Goal: Check status: Check status

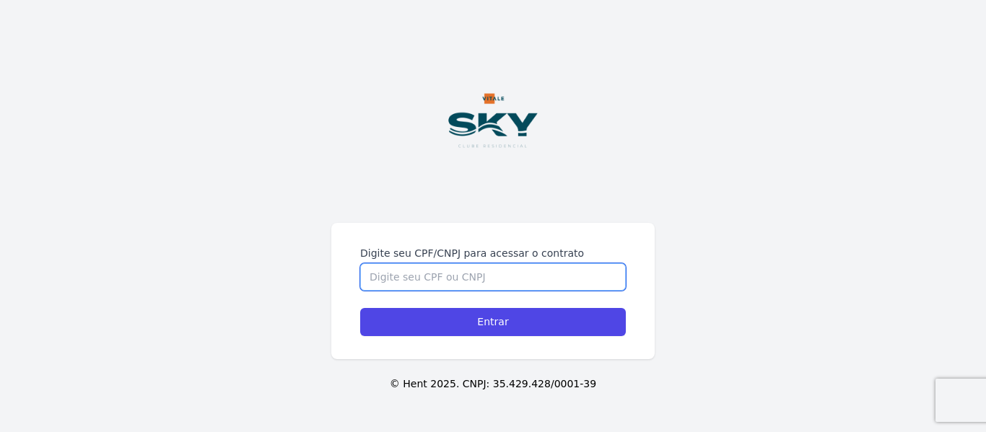
click at [461, 288] on input "Digite seu CPF/CNPJ para acessar o contrato" at bounding box center [492, 276] width 265 height 27
type input "16028068705"
click at [360, 308] on input "Entrar" at bounding box center [492, 322] width 265 height 28
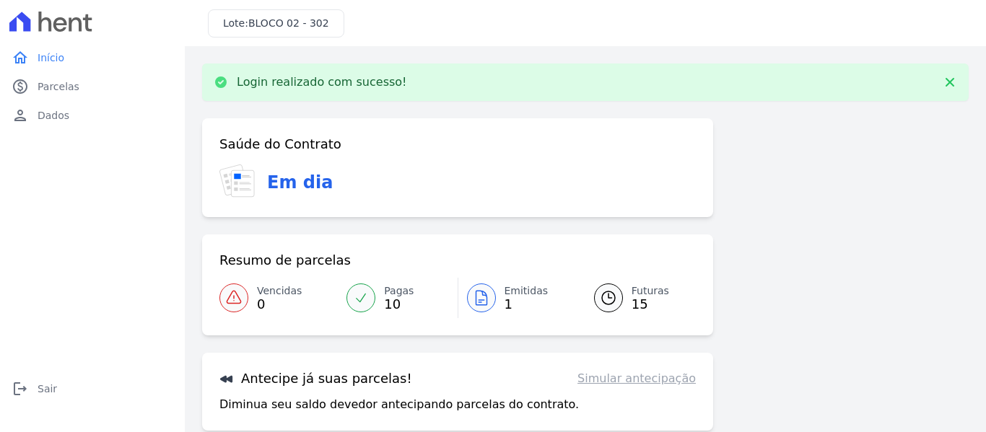
click at [480, 296] on icon at bounding box center [480, 298] width 11 height 14
click at [612, 303] on div at bounding box center [608, 298] width 29 height 29
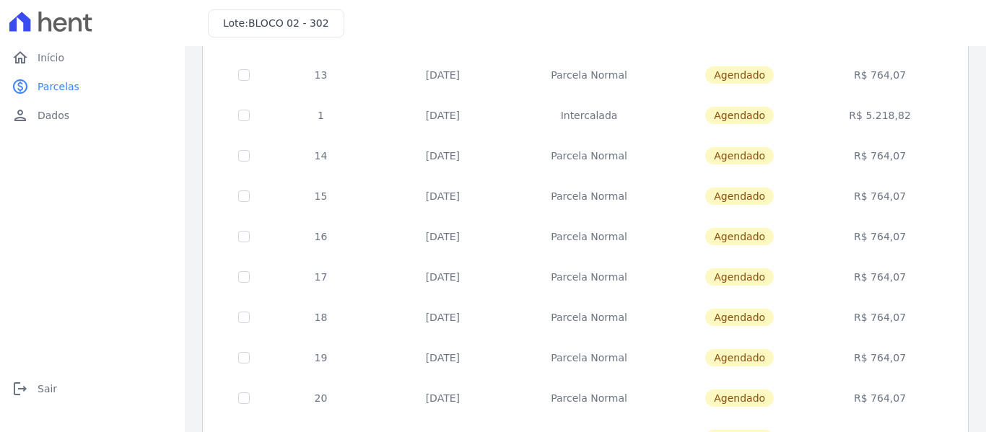
scroll to position [147, 0]
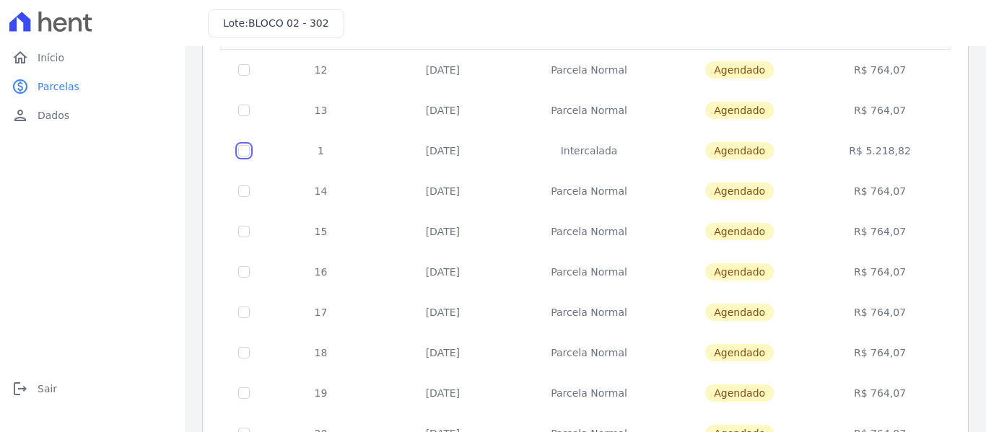
click at [241, 154] on input "checkbox" at bounding box center [244, 151] width 12 height 12
checkbox input "true"
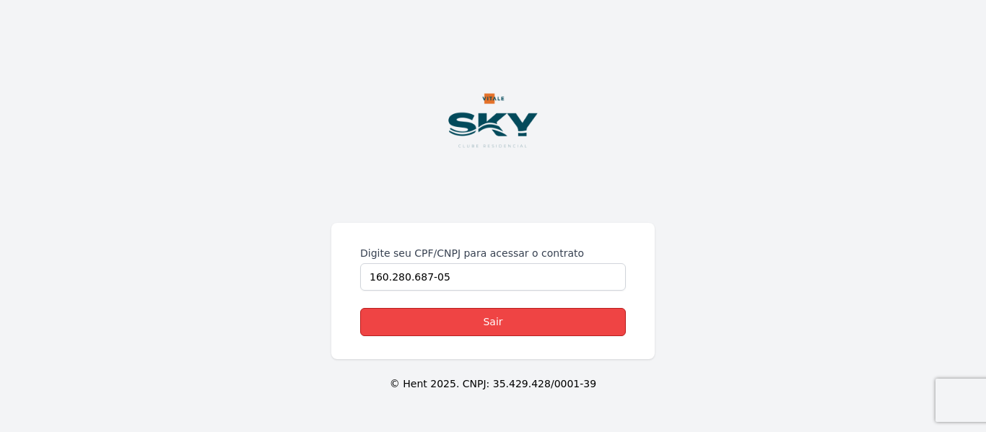
click at [415, 312] on link "Sair" at bounding box center [492, 322] width 265 height 28
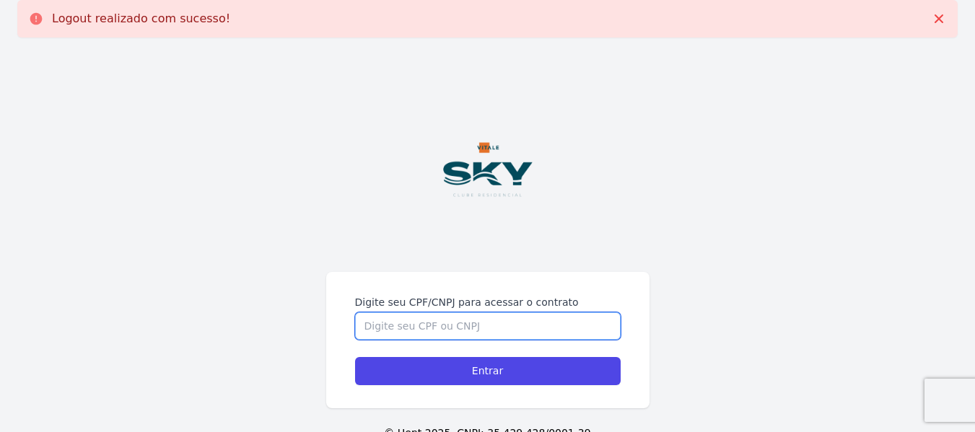
click at [429, 322] on input "Digite seu CPF/CNPJ para acessar o contrato" at bounding box center [487, 325] width 265 height 27
type input "16028068705"
click at [355, 357] on input "Entrar" at bounding box center [487, 371] width 265 height 28
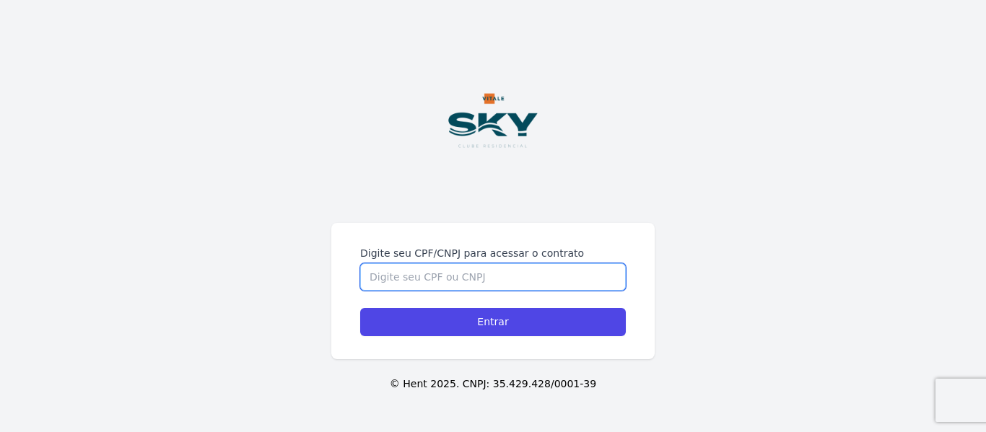
click at [506, 273] on input "Digite seu CPF/CNPJ para acessar o contrato" at bounding box center [492, 276] width 265 height 27
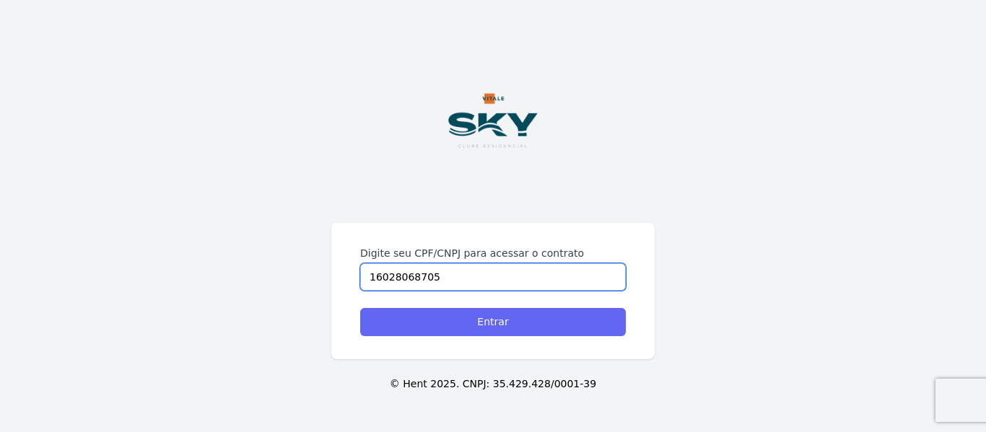
type input "16028068705"
click at [497, 318] on input "Entrar" at bounding box center [492, 322] width 265 height 28
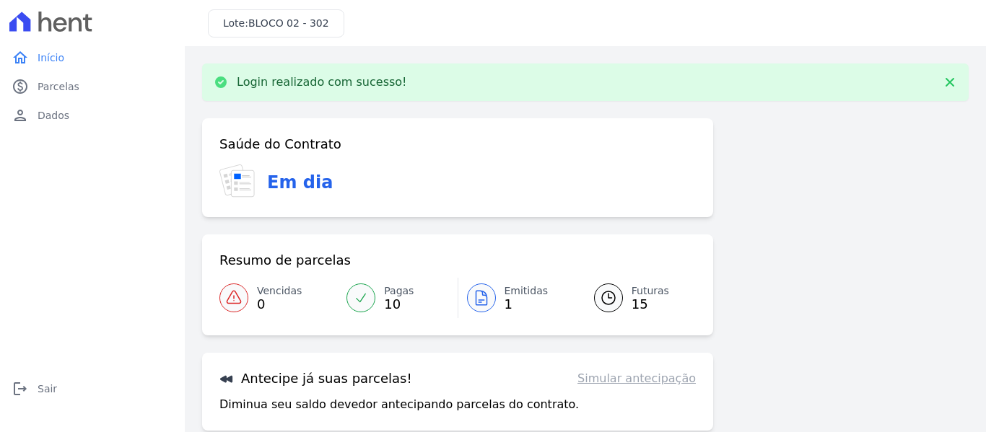
click at [791, 123] on div "Saúde do Contrato Em dia Resumo de parcelas Vencidas 0 Pagas 10 Emitidas 1 Futu…" at bounding box center [585, 325] width 766 height 415
click at [601, 296] on icon at bounding box center [608, 297] width 17 height 17
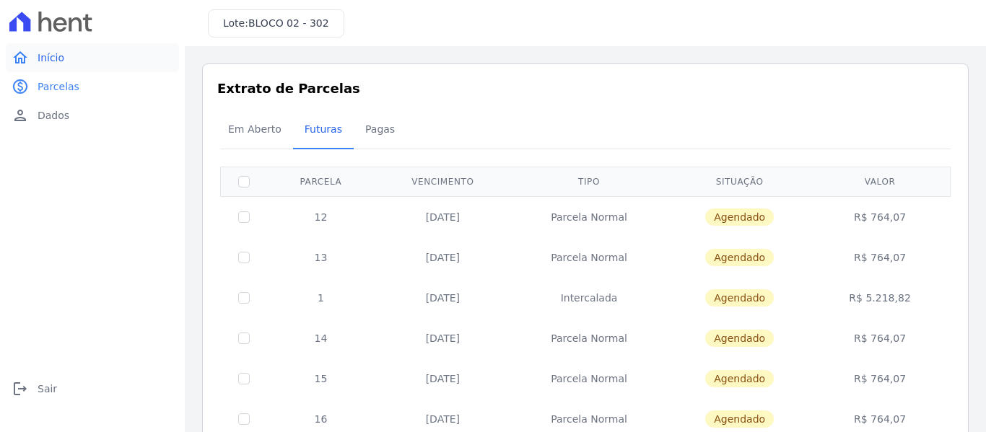
click at [51, 49] on link "home Início" at bounding box center [92, 57] width 173 height 29
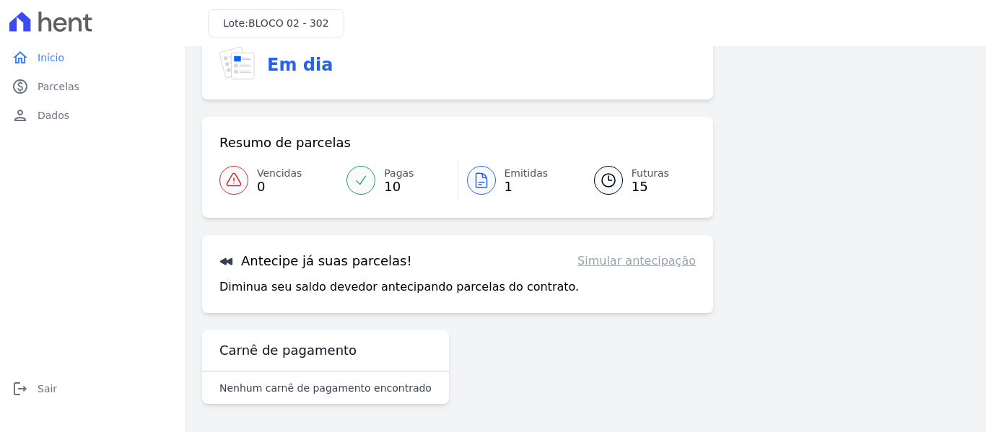
scroll to position [63, 0]
click at [642, 265] on link "Simular antecipação" at bounding box center [636, 260] width 118 height 17
click at [604, 178] on icon at bounding box center [608, 179] width 17 height 17
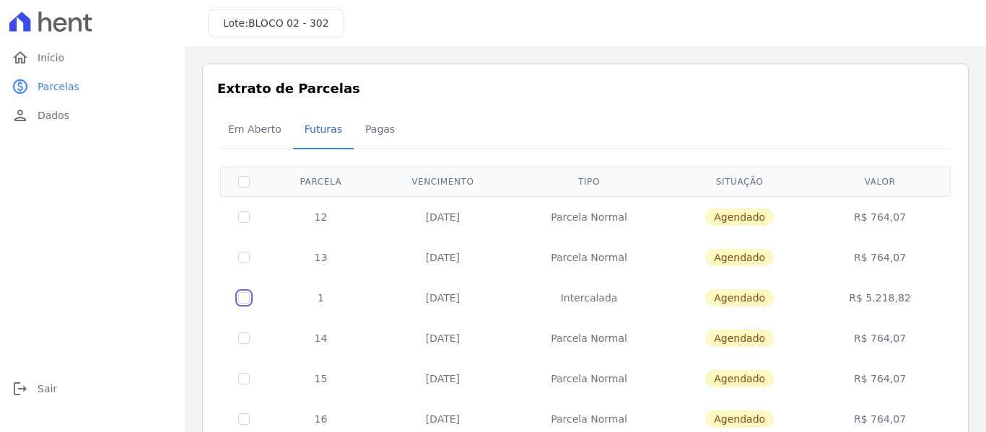
click at [246, 299] on input "checkbox" at bounding box center [244, 298] width 12 height 12
checkbox input "true"
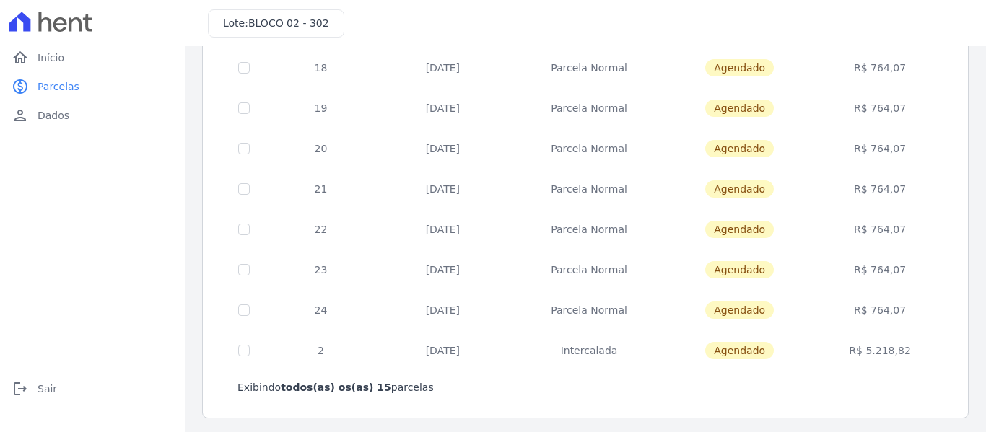
scroll to position [436, 0]
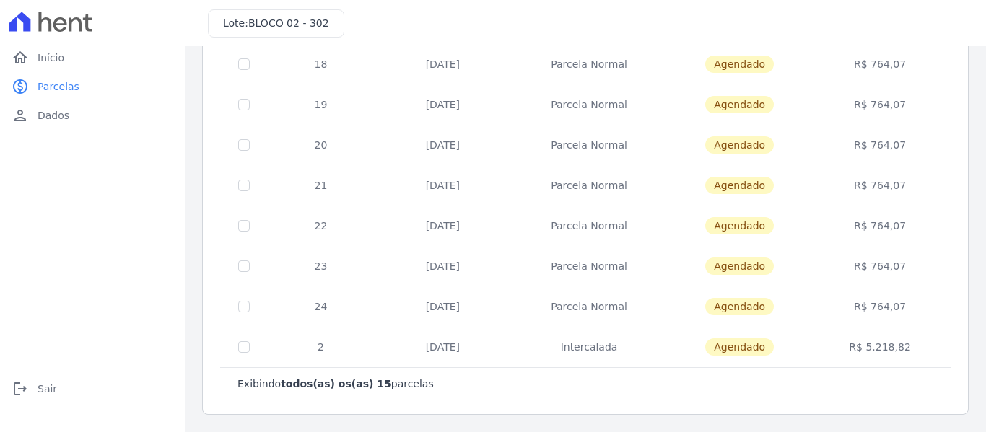
click at [240, 178] on td at bounding box center [244, 185] width 47 height 40
click at [242, 186] on input "checkbox" at bounding box center [244, 186] width 12 height 12
checkbox input "true"
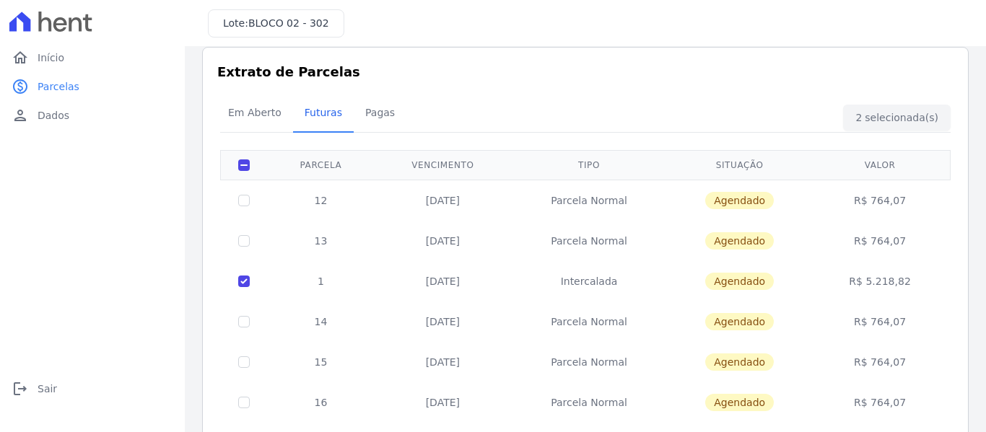
scroll to position [0, 0]
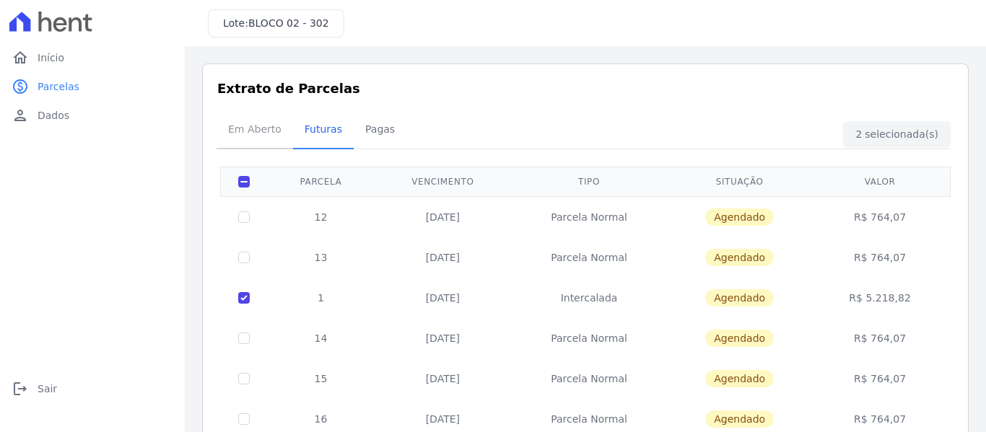
click at [263, 126] on span "Em Aberto" at bounding box center [254, 129] width 71 height 29
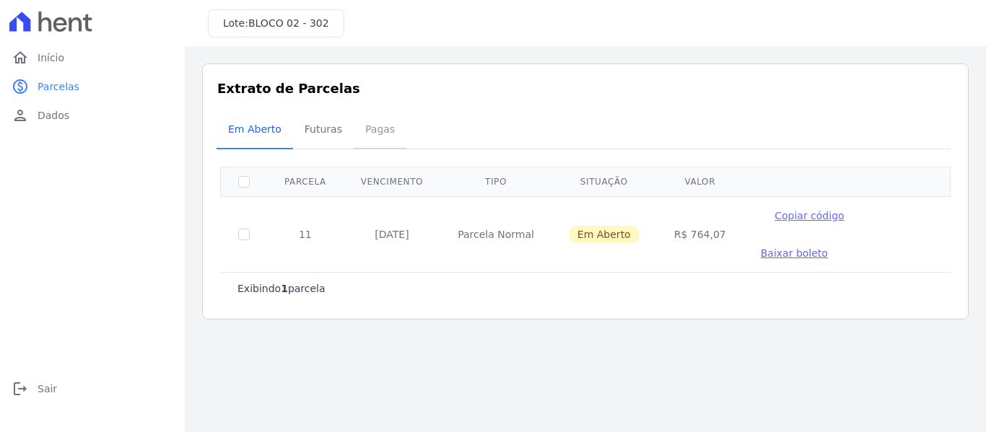
click at [366, 124] on span "Pagas" at bounding box center [379, 129] width 47 height 29
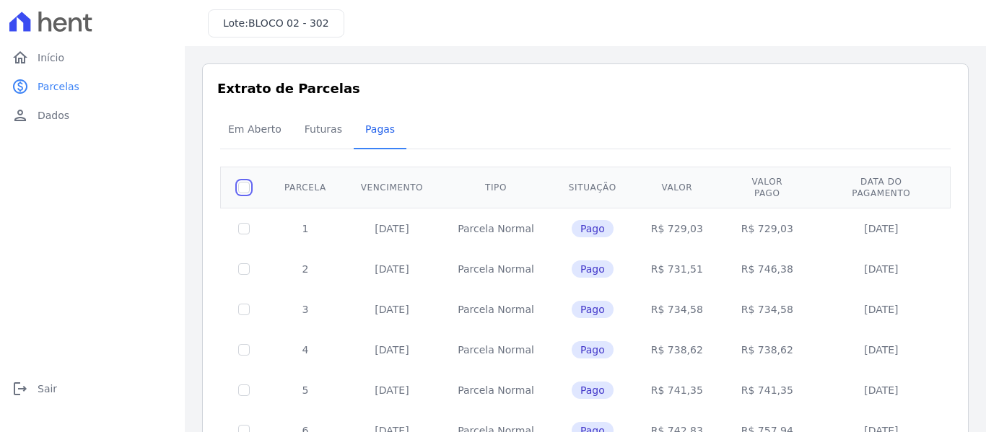
click at [240, 182] on input "checkbox" at bounding box center [244, 188] width 12 height 12
checkbox input "true"
click at [338, 119] on span "Futuras" at bounding box center [323, 129] width 55 height 29
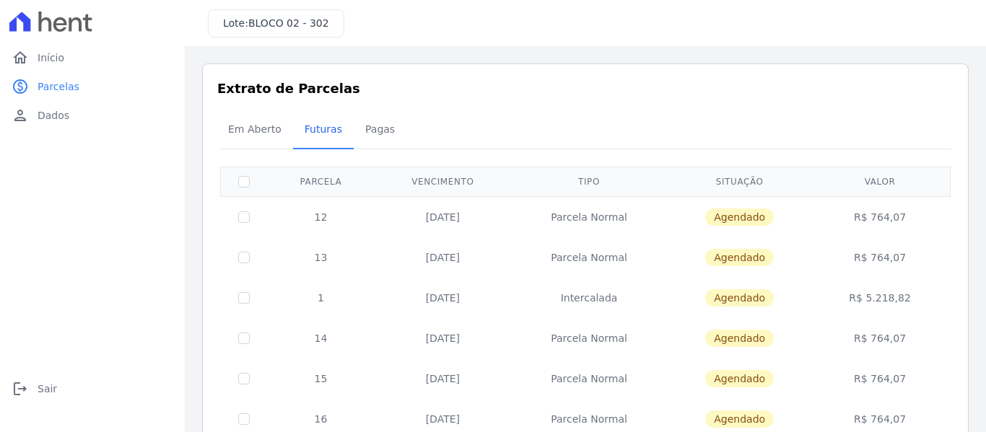
click at [245, 175] on th at bounding box center [244, 182] width 47 height 30
click at [245, 181] on input "checkbox" at bounding box center [244, 182] width 12 height 12
checkbox input "true"
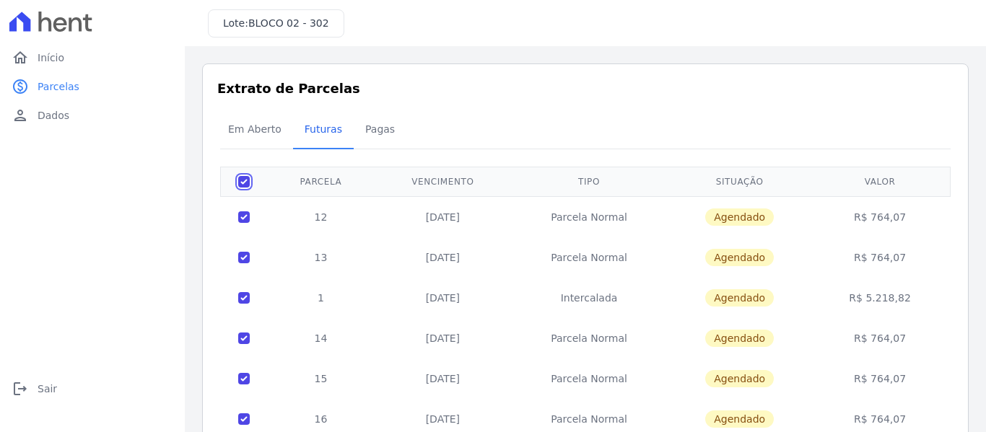
checkbox input "true"
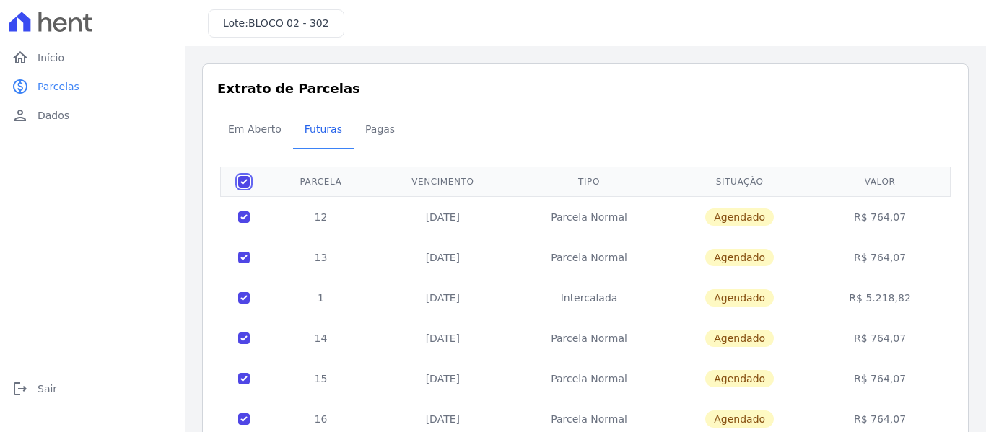
checkbox input "true"
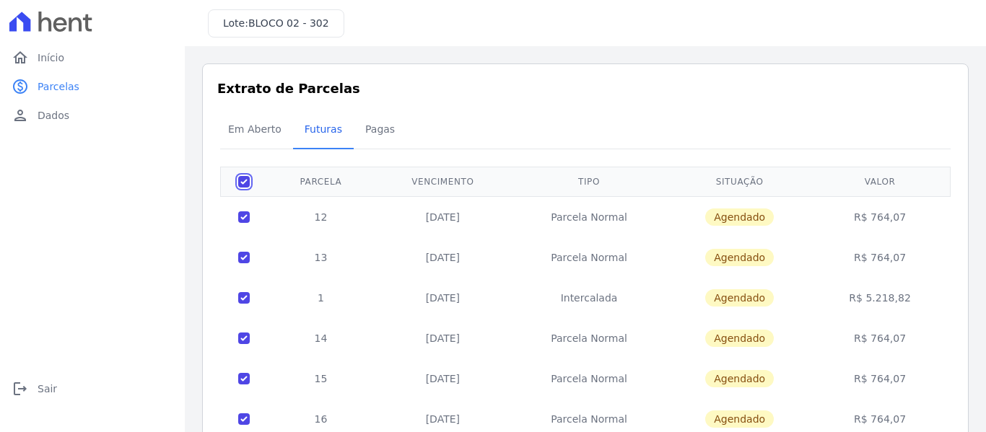
checkbox input "true"
click at [35, 126] on link "person Dados" at bounding box center [92, 115] width 173 height 29
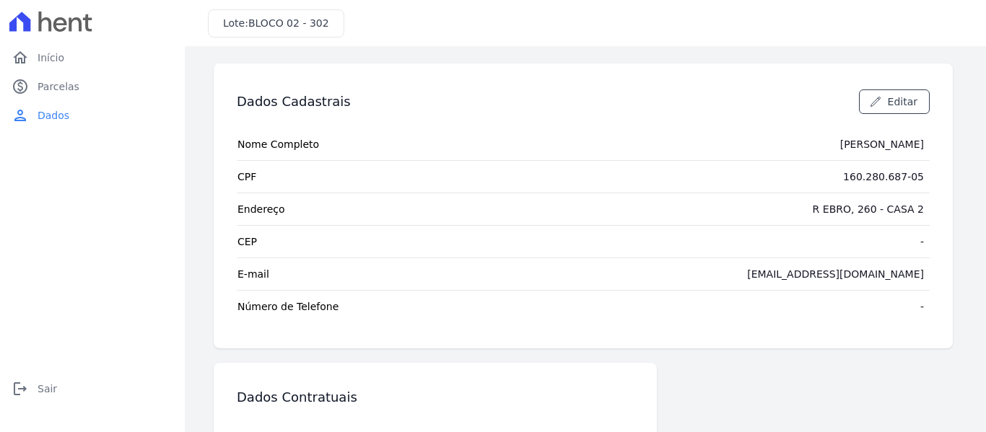
click at [895, 272] on div "[EMAIL_ADDRESS][DOMAIN_NAME]" at bounding box center [835, 274] width 177 height 14
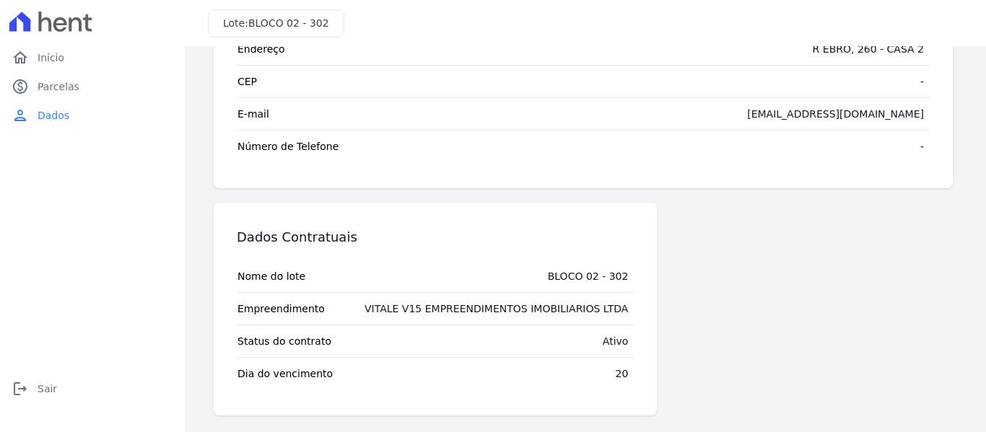
scroll to position [161, 0]
